Goal: Information Seeking & Learning: Learn about a topic

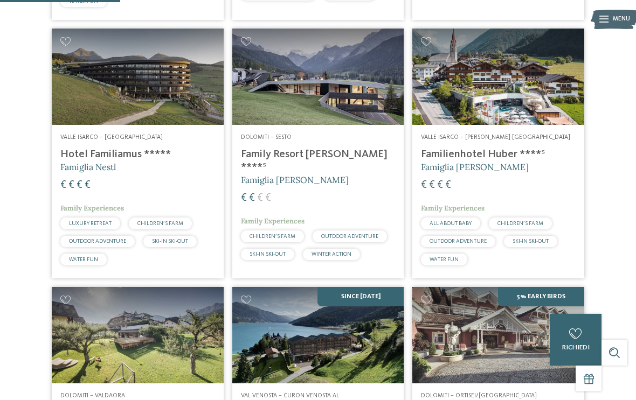
scroll to position [515, 0]
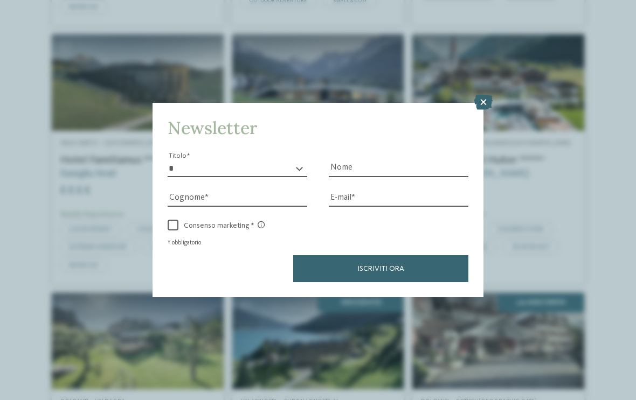
click at [473, 103] on div "Newsletter * ****** ******* ******** ****** Titolo Nome [GEOGRAPHIC_DATA] E-mai…" at bounding box center [317, 200] width 331 height 195
click at [487, 95] on icon at bounding box center [483, 102] width 18 height 15
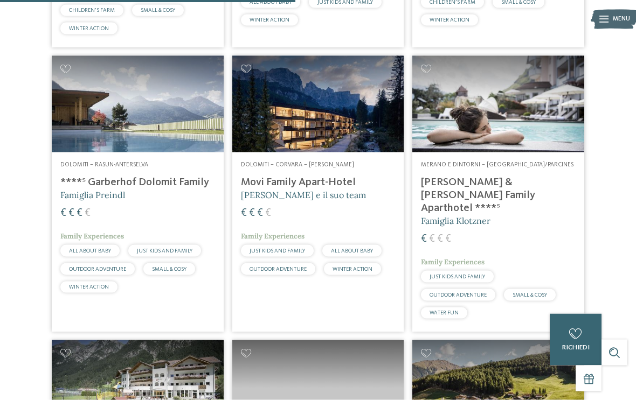
scroll to position [1274, 0]
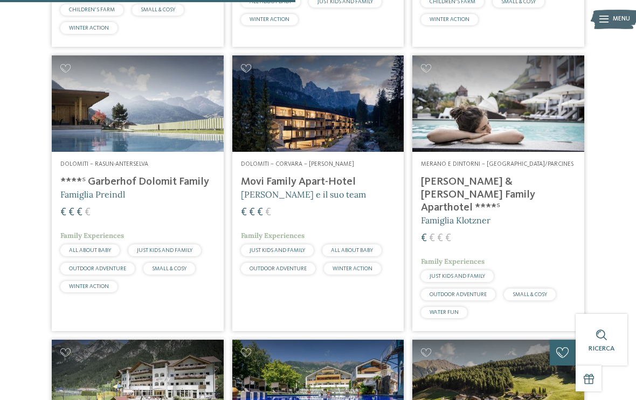
click at [76, 176] on h4 "****ˢ Garberhof Dolomit Family" at bounding box center [137, 182] width 155 height 13
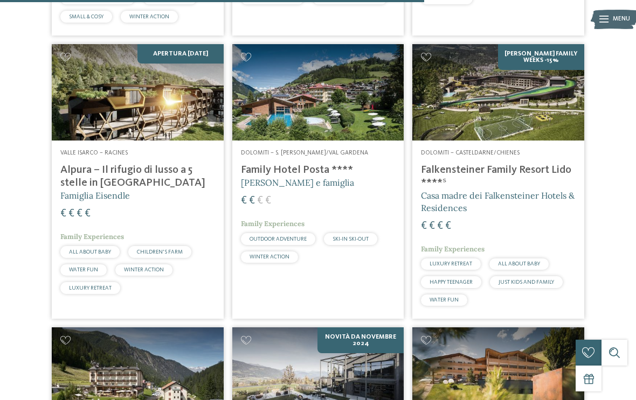
scroll to position [1829, 0]
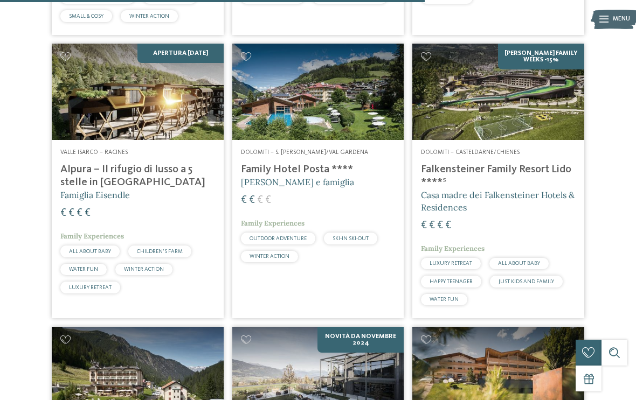
click at [74, 163] on h4 "Alpura – Il rifugio di lusso a 5 stelle in [GEOGRAPHIC_DATA]" at bounding box center [137, 176] width 155 height 26
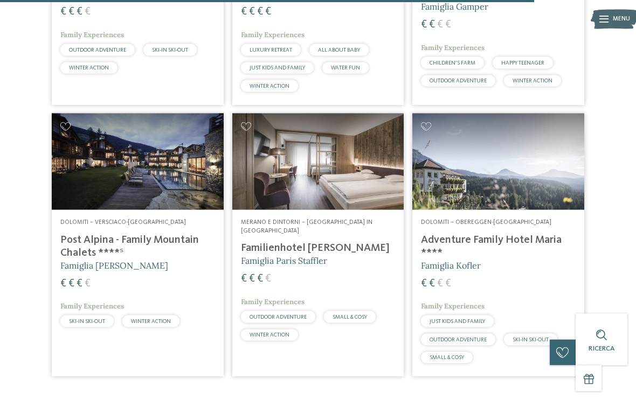
scroll to position [2304, 0]
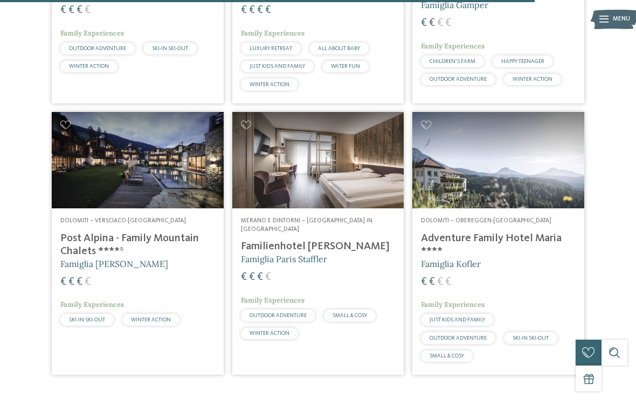
click at [76, 232] on h4 "Post Alpina - Family Mountain Chalets ****ˢ" at bounding box center [137, 245] width 155 height 26
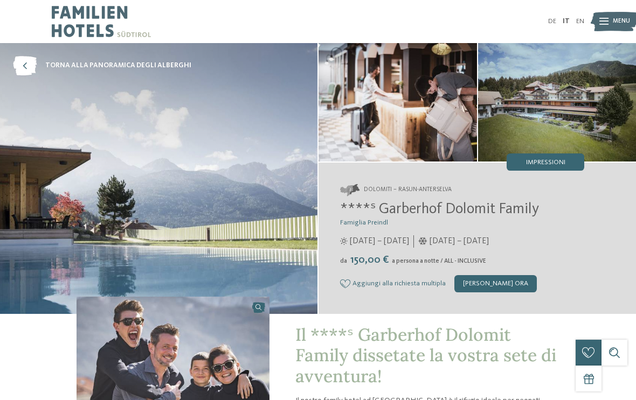
click at [610, 21] on img at bounding box center [614, 22] width 47 height 24
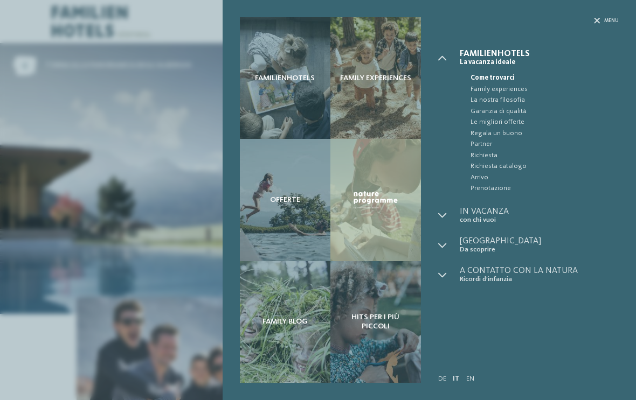
click at [598, 24] on div at bounding box center [597, 20] width 6 height 7
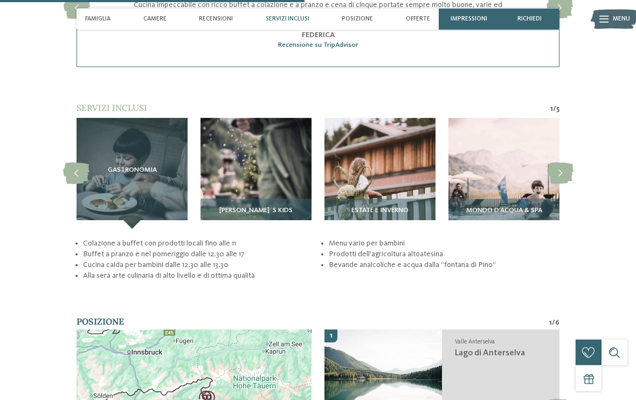
scroll to position [1602, 0]
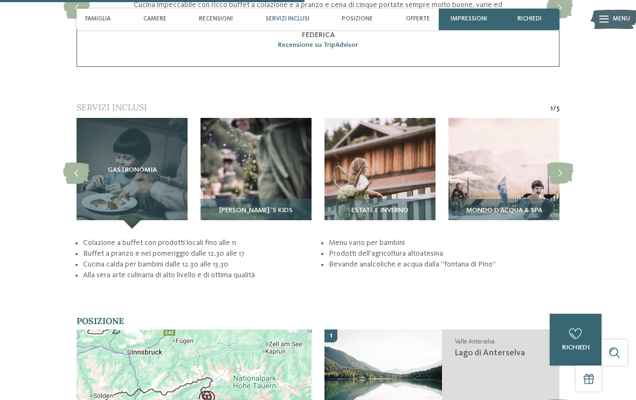
click at [530, 179] on img at bounding box center [503, 173] width 111 height 111
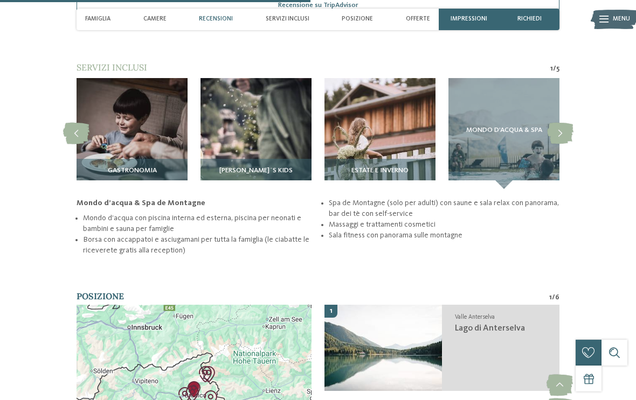
scroll to position [1640, 0]
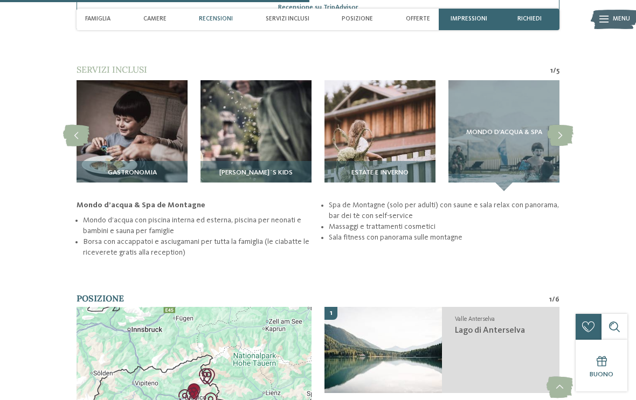
click at [511, 174] on div "Mondo d’acqua & Spa" at bounding box center [503, 135] width 111 height 111
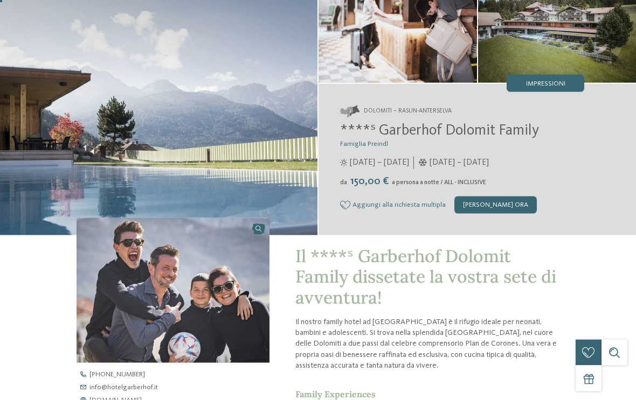
scroll to position [0, 0]
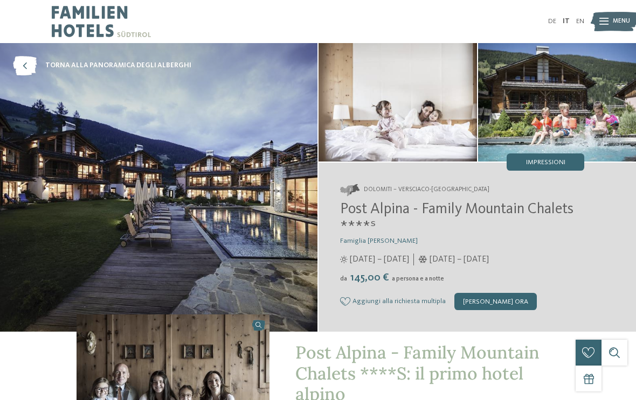
click at [606, 25] on div at bounding box center [603, 22] width 9 height 22
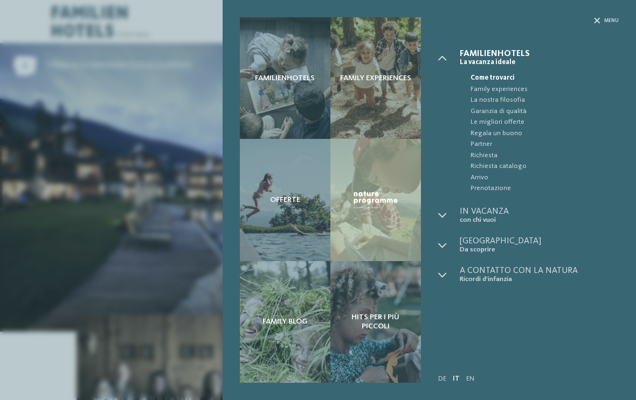
click at [597, 23] on icon at bounding box center [597, 21] width 6 height 6
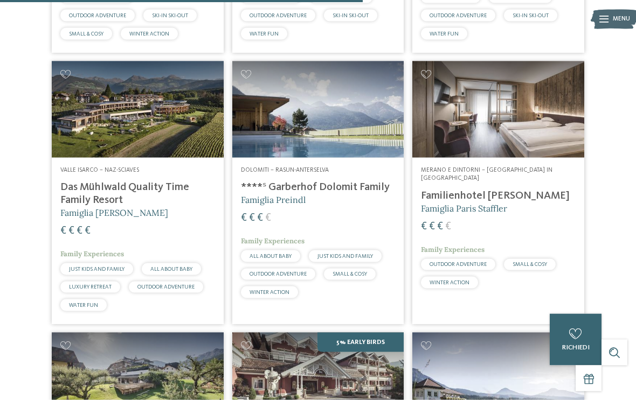
scroll to position [1564, 0]
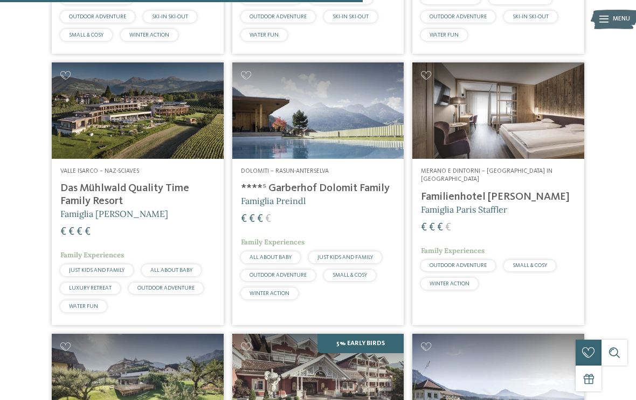
click at [355, 182] on h4 "****ˢ Garberhof Dolomit Family" at bounding box center [318, 188] width 155 height 13
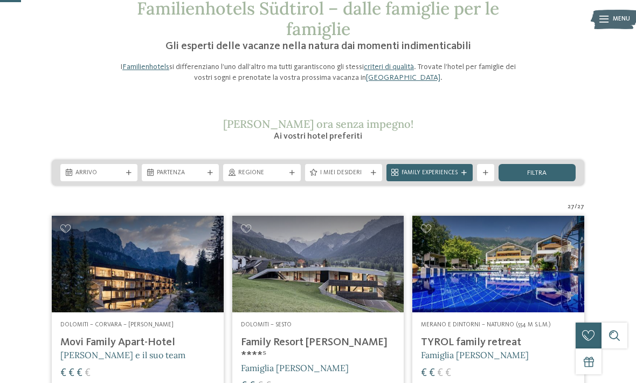
scroll to position [0, 0]
